Goal: Find specific page/section

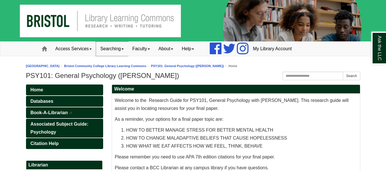
click at [110, 51] on link "Searching" at bounding box center [112, 49] width 32 height 14
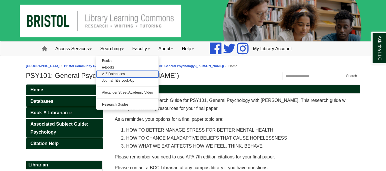
click at [117, 74] on link "A-Z Databases" at bounding box center [127, 74] width 63 height 7
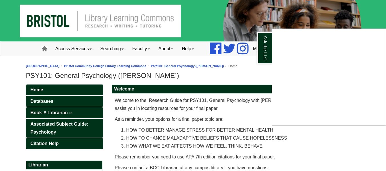
click at [113, 54] on div "Ask the LLC" at bounding box center [193, 85] width 386 height 171
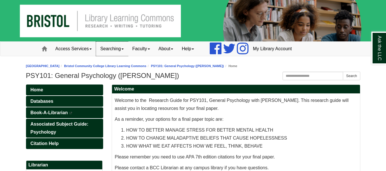
click at [128, 48] on link "Searching" at bounding box center [112, 49] width 32 height 14
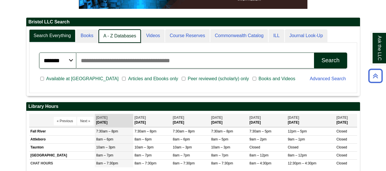
scroll to position [3, 3]
click at [127, 38] on link "A - Z Databases" at bounding box center [120, 35] width 43 height 13
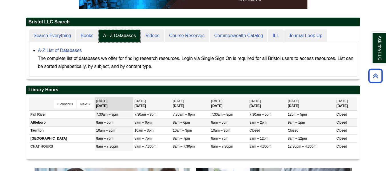
scroll to position [53, 334]
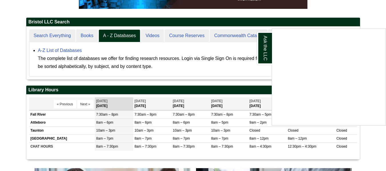
click at [71, 51] on div "Ask the LLC" at bounding box center [193, 85] width 386 height 171
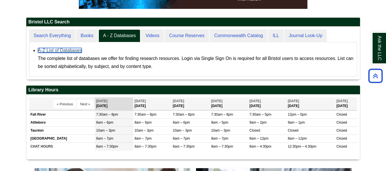
click at [71, 51] on link "A-Z List of Databases" at bounding box center [60, 50] width 44 height 5
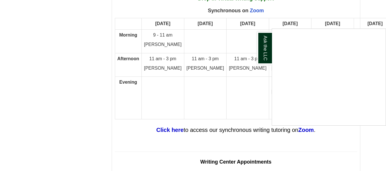
scroll to position [3117, 0]
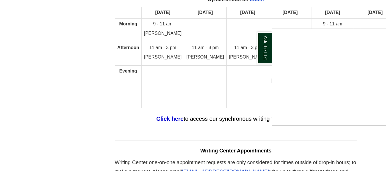
click at [166, 116] on div "Ask the LLC" at bounding box center [193, 85] width 386 height 171
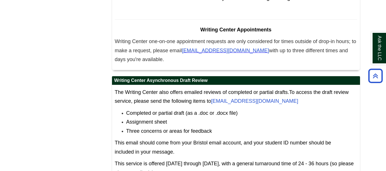
scroll to position [3239, 0]
